Goal: Transaction & Acquisition: Subscribe to service/newsletter

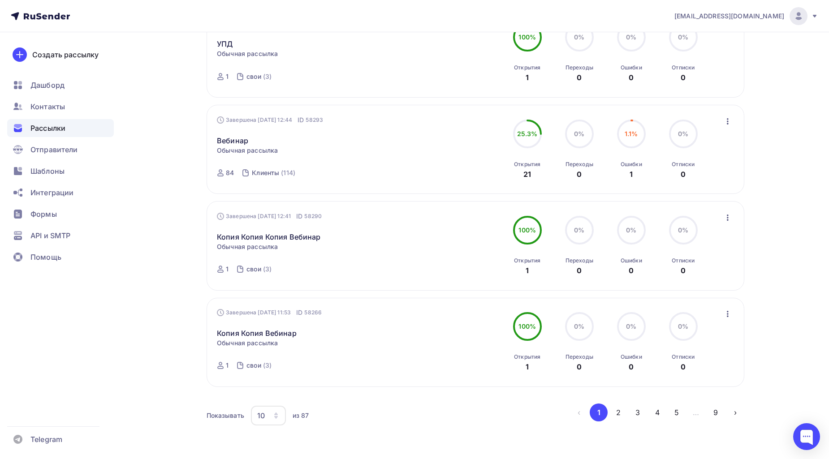
scroll to position [746, 0]
click at [616, 409] on button "2" at bounding box center [618, 410] width 18 height 18
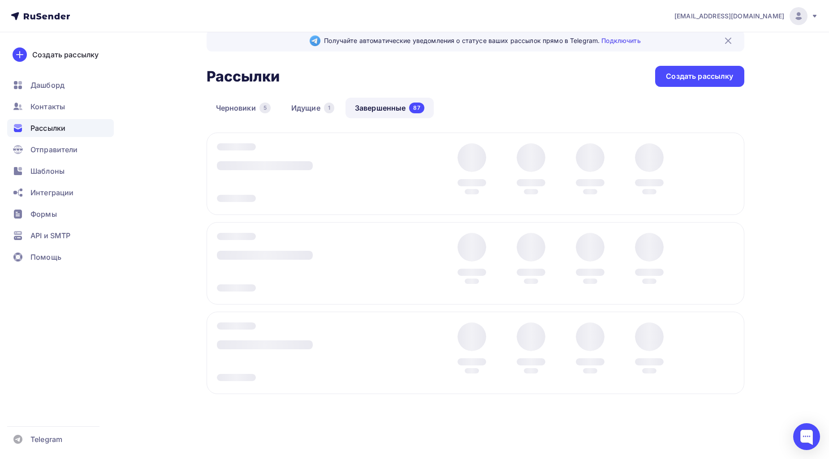
scroll to position [16, 0]
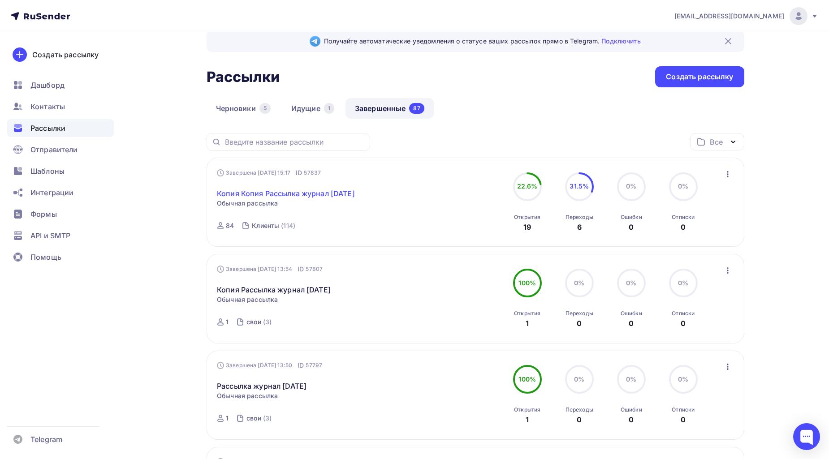
click at [334, 189] on link "Копия Копия Рассылка журнал [DATE]" at bounding box center [286, 193] width 138 height 11
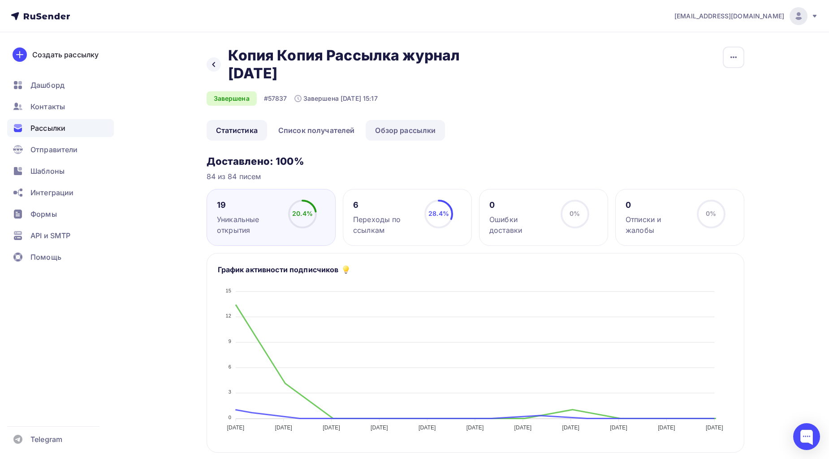
click at [413, 121] on link "Обзор рассылки" at bounding box center [405, 130] width 79 height 21
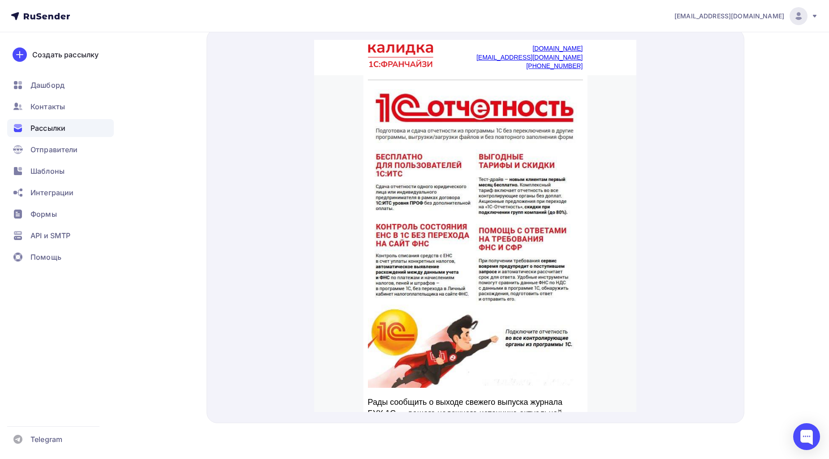
scroll to position [101, 0]
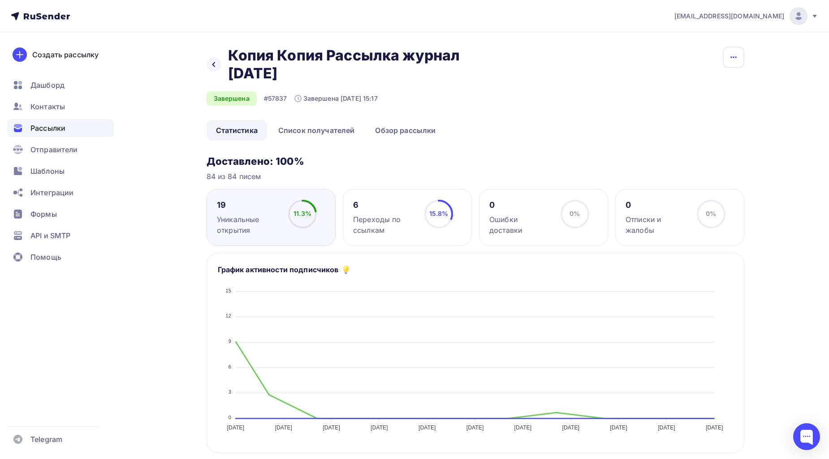
click at [726, 55] on button "button" at bounding box center [734, 58] width 22 height 22
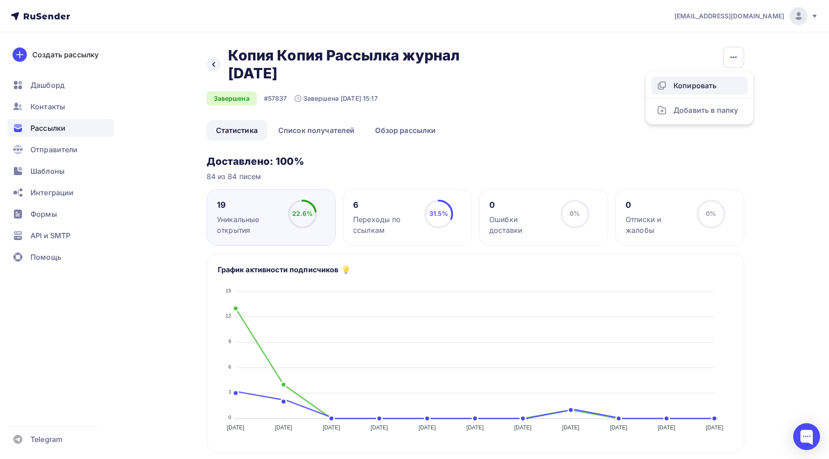
click at [692, 86] on div "Копировать" at bounding box center [699, 85] width 86 height 11
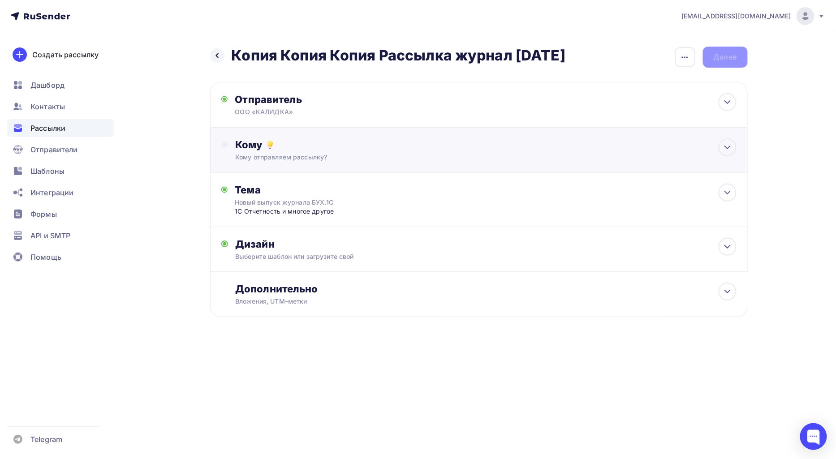
click at [308, 146] on div "Кому" at bounding box center [485, 144] width 501 height 13
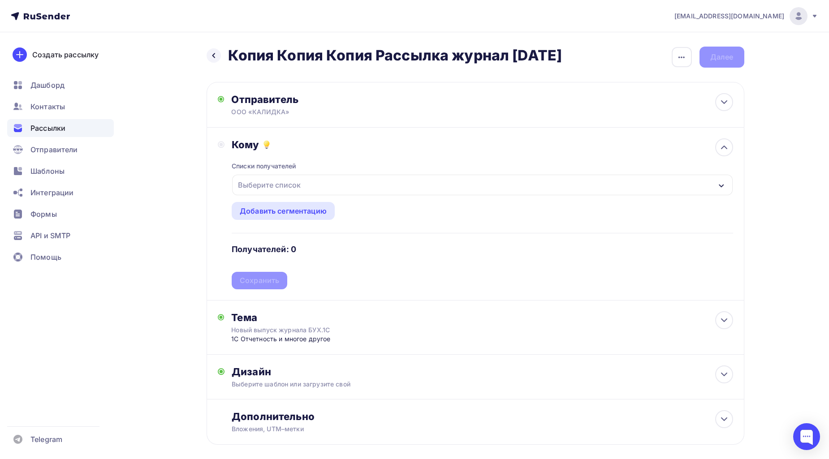
click at [287, 187] on div "Выберите список" at bounding box center [269, 185] width 70 height 16
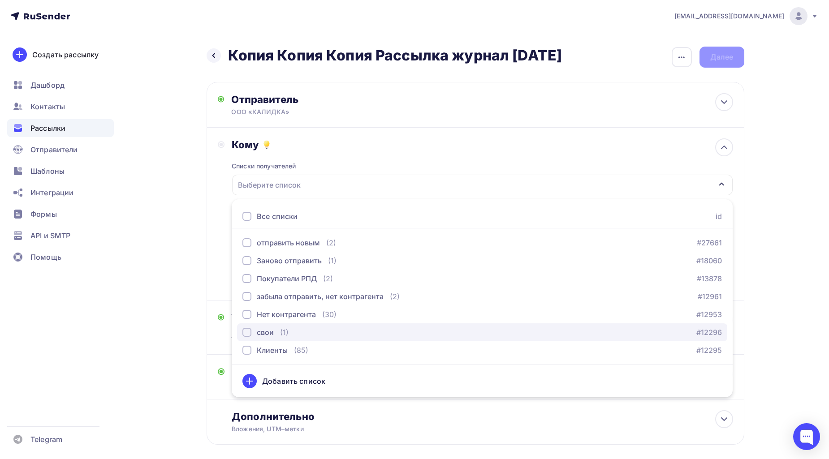
click at [272, 331] on div "свои" at bounding box center [265, 332] width 17 height 11
click at [761, 250] on div "Назад Копия Копия Копия Рассылка журнал [DATE] Копия Копия Копия Рассылка журна…" at bounding box center [414, 267] width 734 height 470
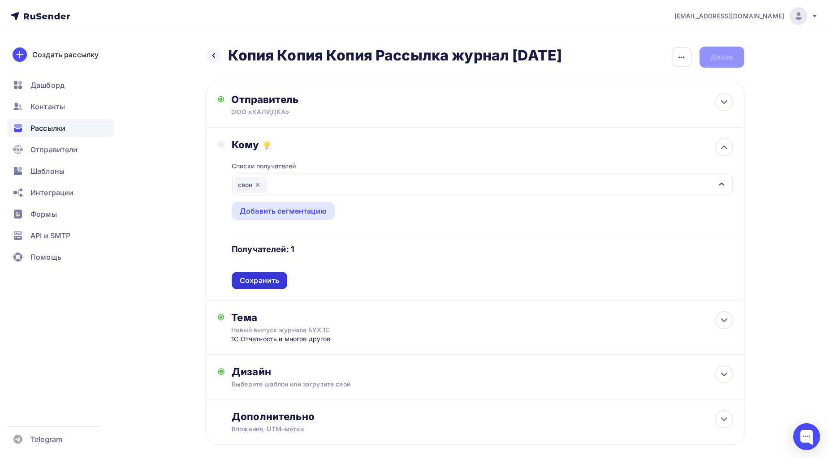
click at [271, 284] on div "Сохранить" at bounding box center [259, 281] width 39 height 10
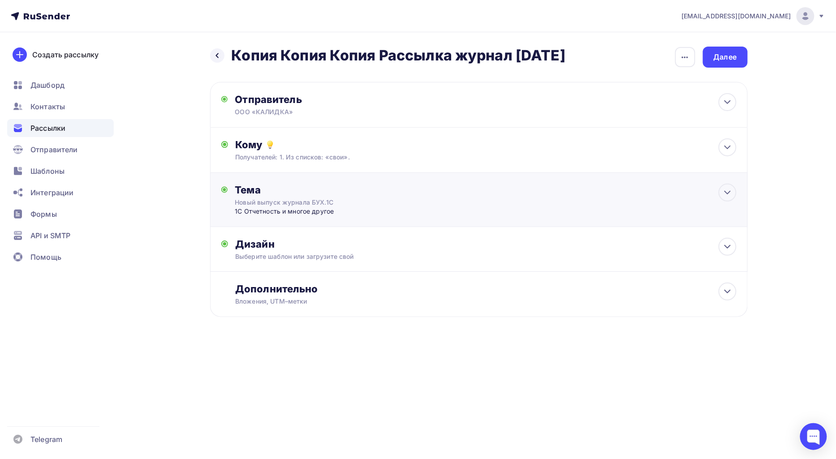
click at [308, 188] on div "Тема" at bounding box center [323, 190] width 177 height 13
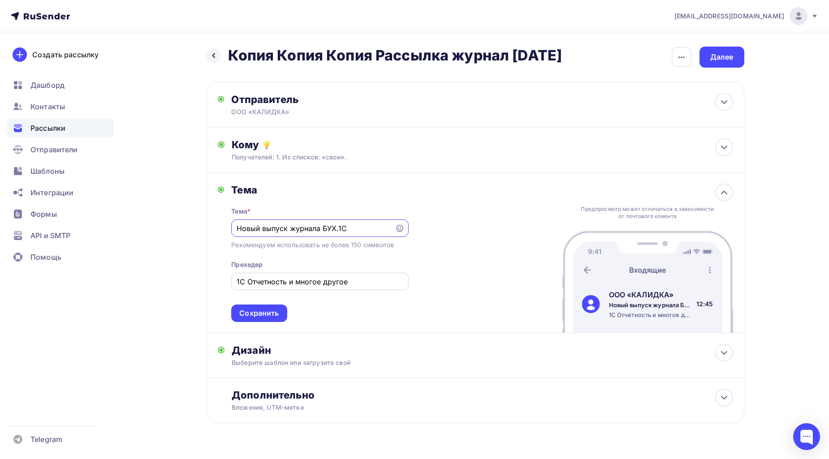
click at [343, 280] on input "1С Отчетность и многое другое" at bounding box center [320, 281] width 167 height 11
drag, startPoint x: 372, startPoint y: 284, endPoint x: 181, endPoint y: 284, distance: 191.3
click at [181, 284] on div "Назад Копия Копия Копия Рассылка журнал [DATE] Копия Копия Копия Рассылка журна…" at bounding box center [414, 256] width 734 height 449
paste input "Отчетность за 9 месяцев 2025 года: на что обратить внимани"
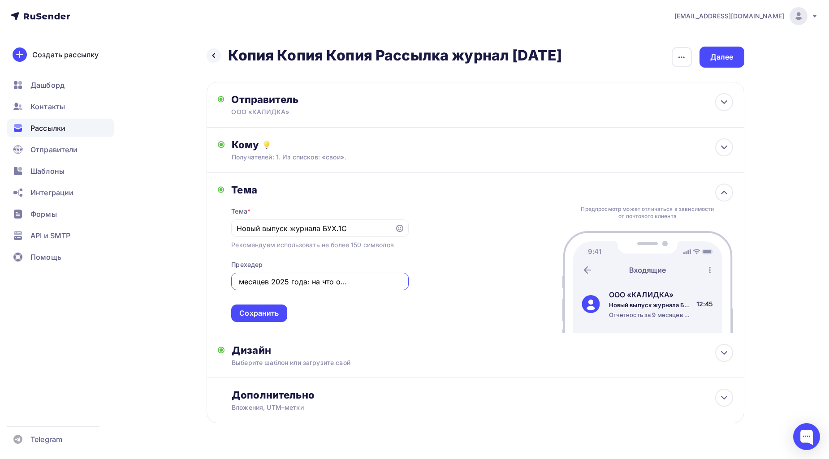
click at [310, 282] on input "Отчетность за 9 месяцев 2025 года: на что обратить внимание" at bounding box center [320, 281] width 167 height 11
type input "Отчетность за 9 месяцев 2025 года: на что обратить внимание"
click at [335, 297] on div "Тема * Новый выпуск журнала БУХ.1С Рекомендуем использовать не более 150 символ…" at bounding box center [319, 259] width 177 height 126
click at [276, 310] on div "Сохранить" at bounding box center [258, 313] width 39 height 10
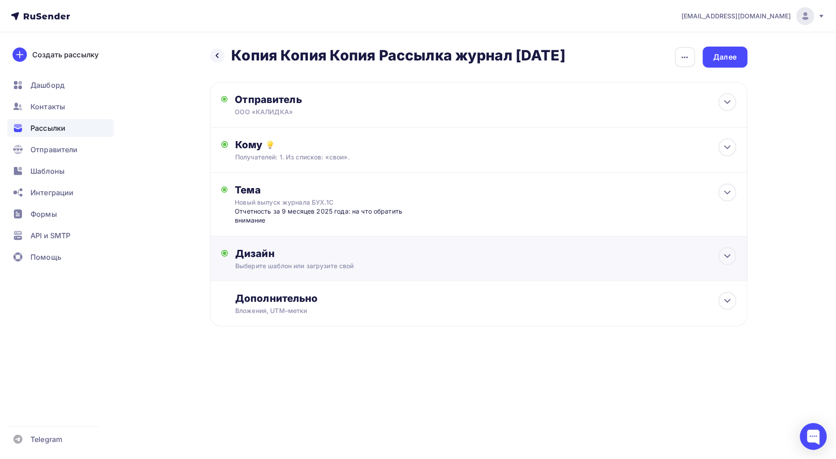
click at [366, 268] on div "Выберите шаблон или загрузите свой" at bounding box center [460, 266] width 451 height 9
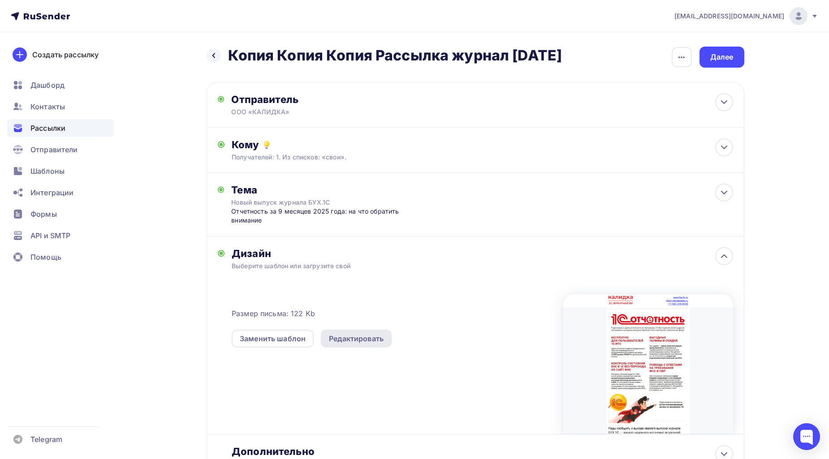
click at [355, 333] on div "Редактировать" at bounding box center [356, 338] width 55 height 11
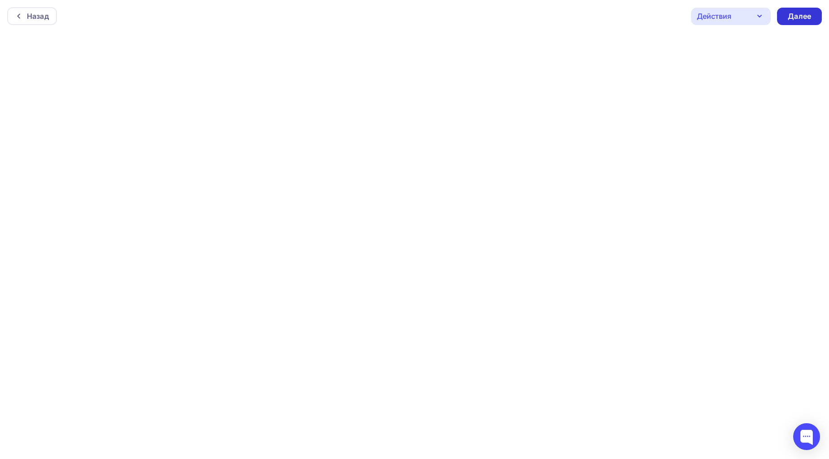
click at [794, 22] on div "Далее" at bounding box center [799, 16] width 45 height 17
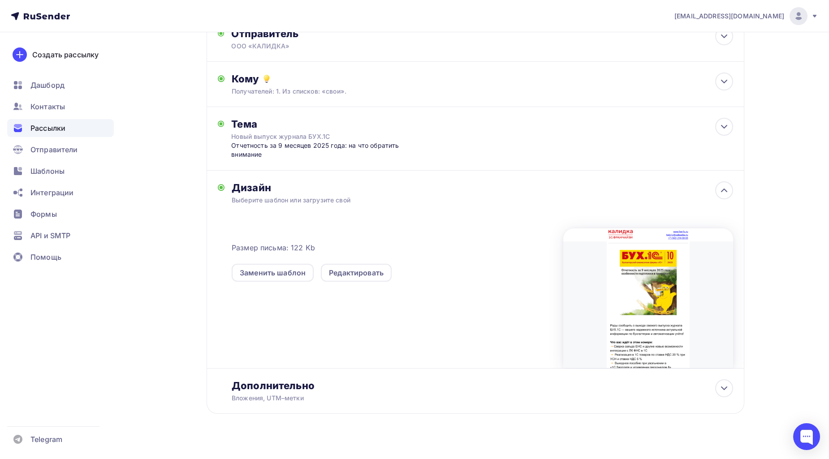
scroll to position [78, 0]
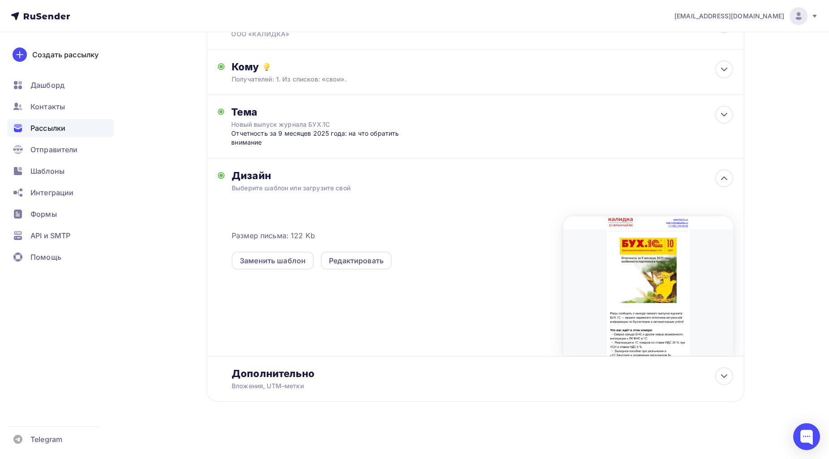
click at [776, 307] on div "Назад Копия Копия Копия Рассылка журнал [DATE] Копия Копия Копия Рассылка журна…" at bounding box center [414, 206] width 734 height 505
click at [727, 372] on icon at bounding box center [724, 376] width 11 height 11
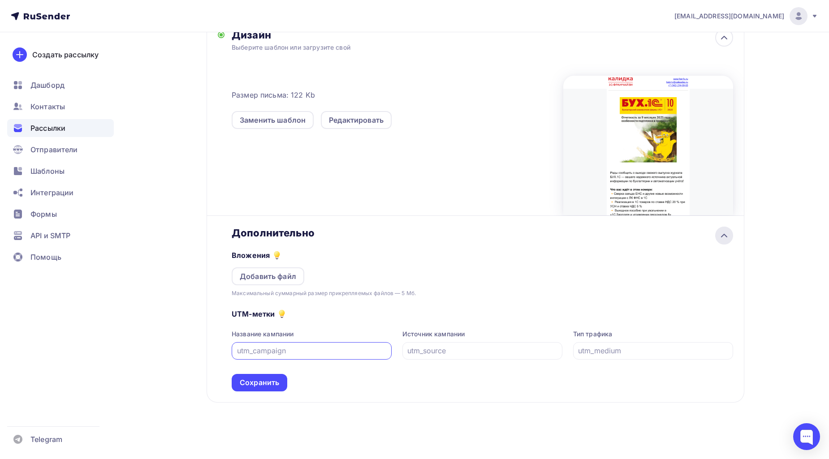
click at [722, 237] on icon at bounding box center [724, 235] width 11 height 11
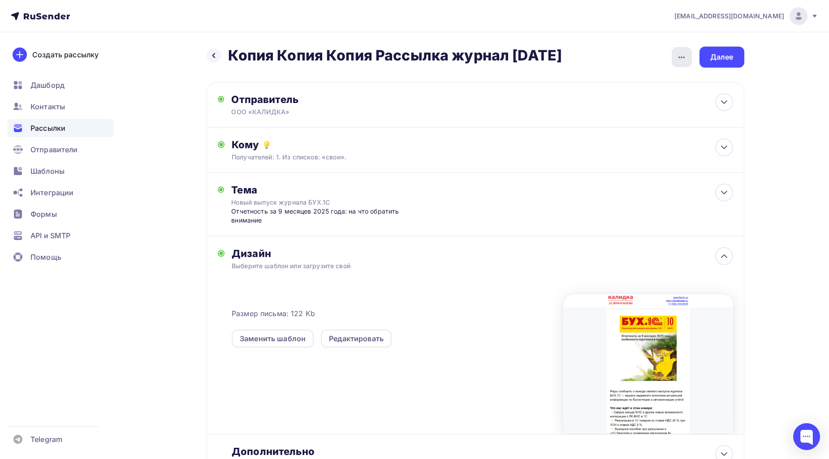
click at [679, 54] on icon "button" at bounding box center [681, 57] width 11 height 11
click at [625, 102] on div "Переименовать рассылку" at bounding box center [634, 103] width 111 height 11
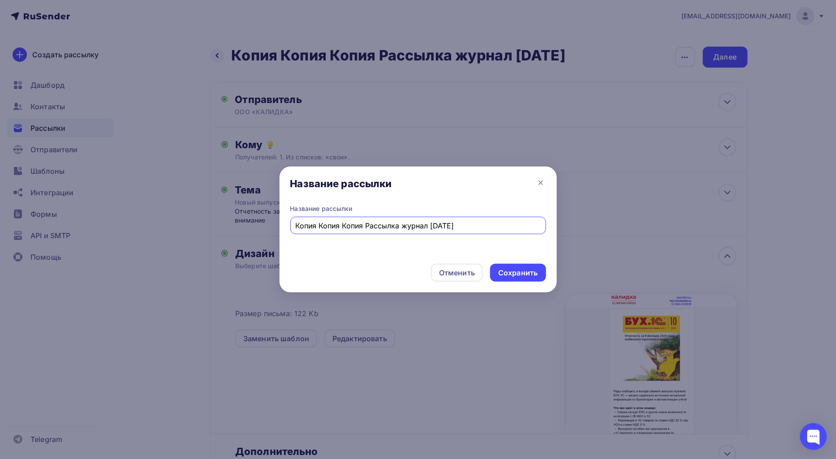
drag, startPoint x: 366, startPoint y: 225, endPoint x: 287, endPoint y: 225, distance: 78.8
click at [287, 225] on div "Название рассылки Копия Копия Копия Рассылка журнал [DATE]" at bounding box center [418, 230] width 277 height 52
click at [369, 225] on input "Рассылка журнал [DATE]" at bounding box center [417, 225] width 245 height 11
type input "Рассылка журнал [DATE]"
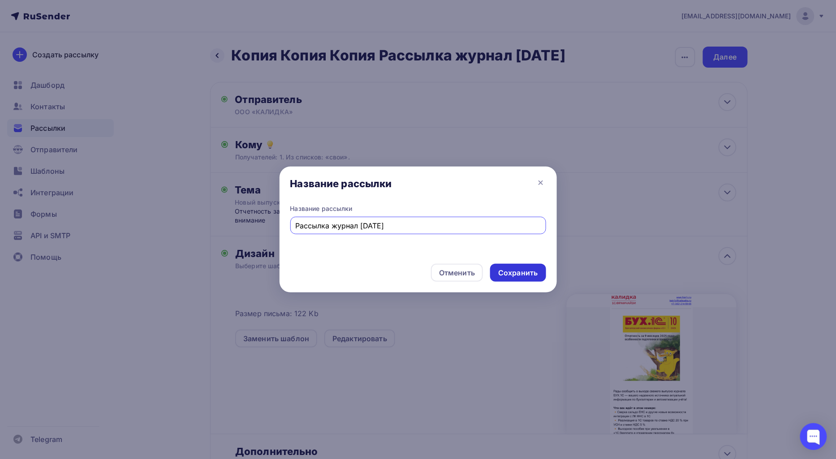
click at [532, 274] on div "Сохранить" at bounding box center [517, 273] width 39 height 10
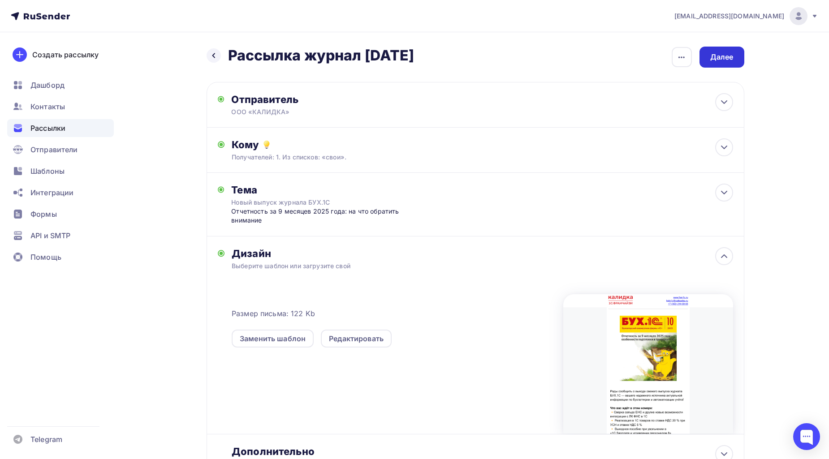
click at [728, 58] on div "Далее" at bounding box center [721, 57] width 23 height 10
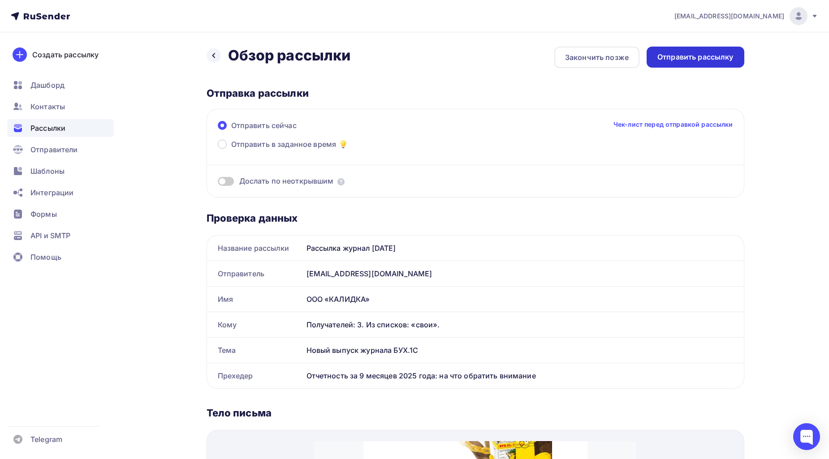
click at [705, 47] on div "Назад Обзор рассылки Обзор рассылки Закончить позже Отправить рассылку" at bounding box center [476, 58] width 538 height 22
click at [671, 60] on div "Отправить рассылку" at bounding box center [695, 57] width 76 height 10
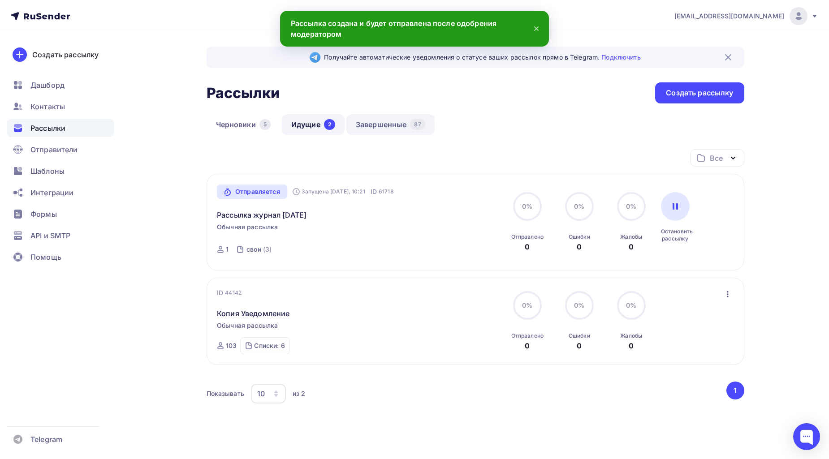
click at [383, 123] on link "Завершенные 87" at bounding box center [390, 124] width 88 height 21
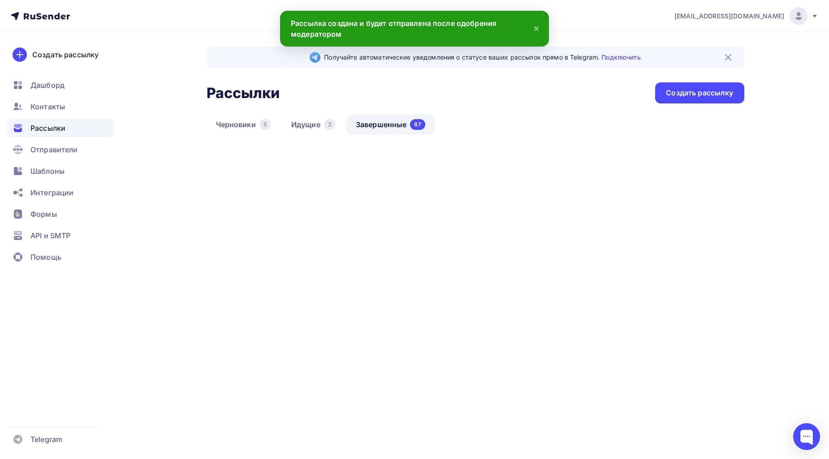
click at [324, 121] on div "2" at bounding box center [329, 124] width 11 height 11
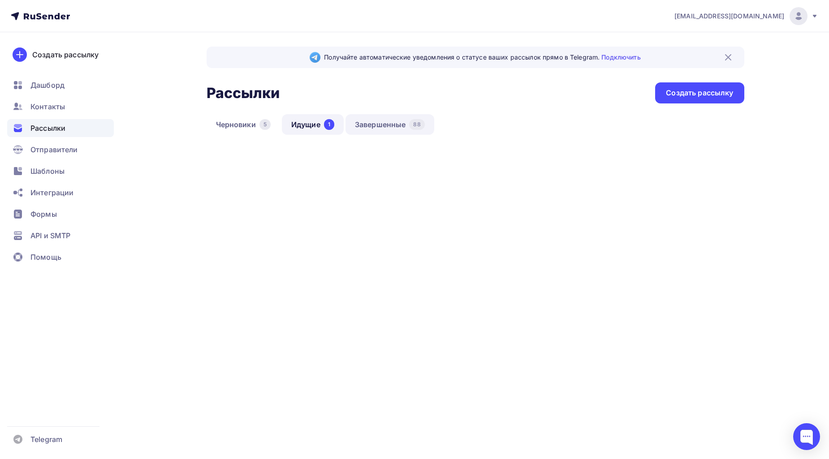
click at [391, 125] on link "Завершенные 88" at bounding box center [389, 124] width 89 height 21
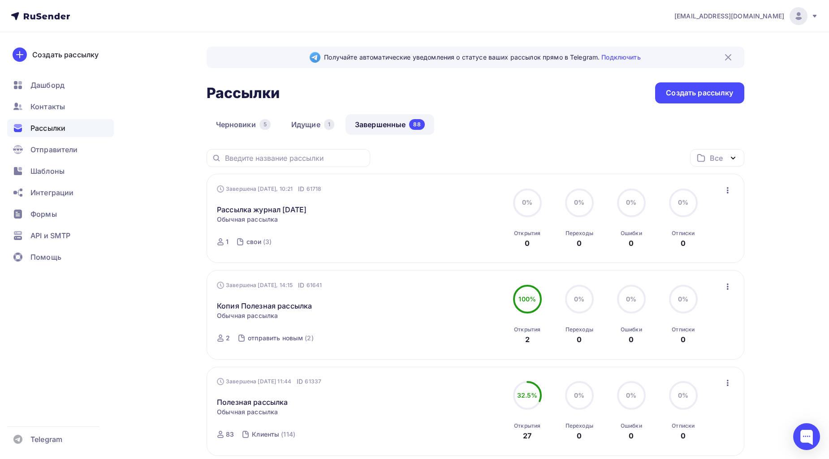
click at [562, 117] on div "Черновики 5 Идущие 1 Завершенные 88" at bounding box center [476, 131] width 538 height 35
